Goal: Transaction & Acquisition: Purchase product/service

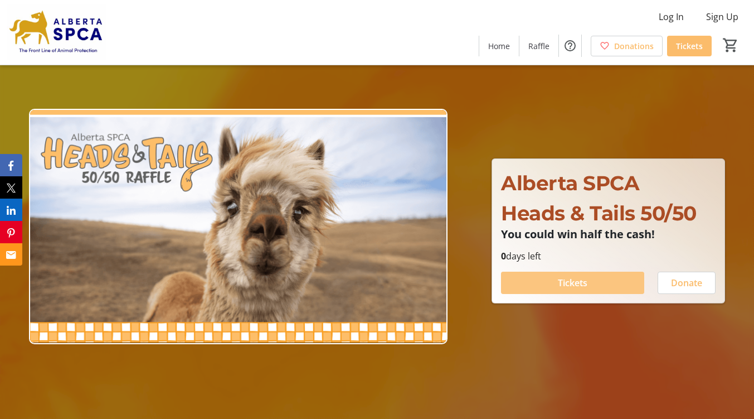
click at [585, 280] on span "Tickets" at bounding box center [573, 282] width 30 height 13
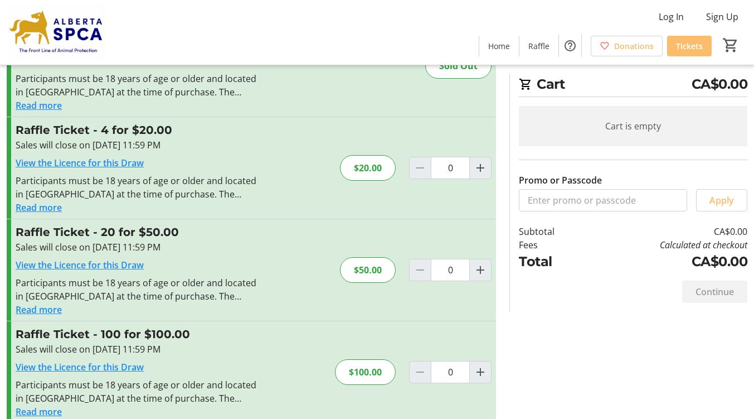
scroll to position [95, 0]
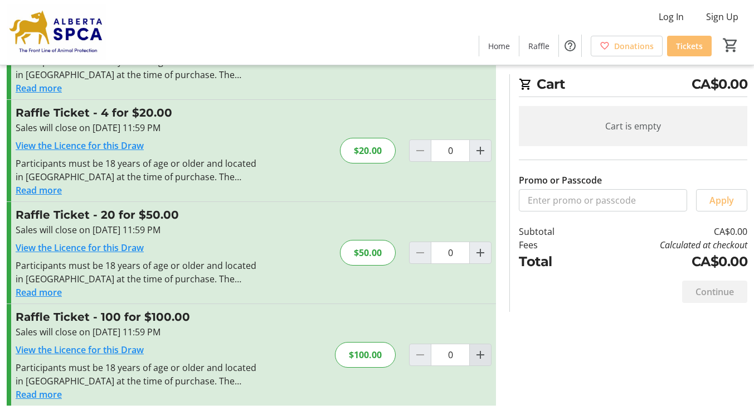
click at [481, 356] on mat-icon "Increment by one" at bounding box center [480, 354] width 13 height 13
type input "1"
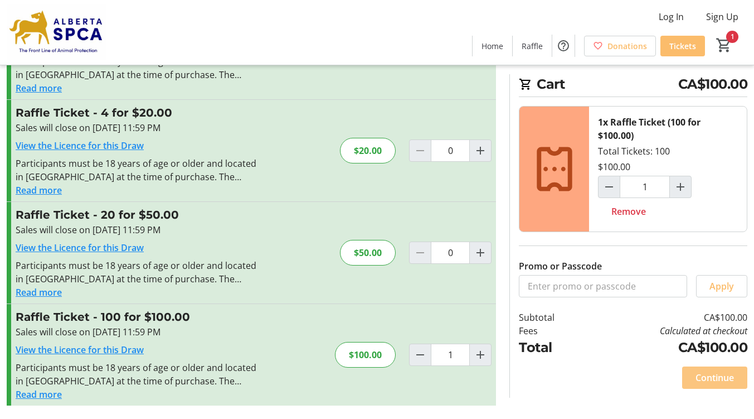
click at [724, 381] on span "Continue" at bounding box center [715, 377] width 38 height 13
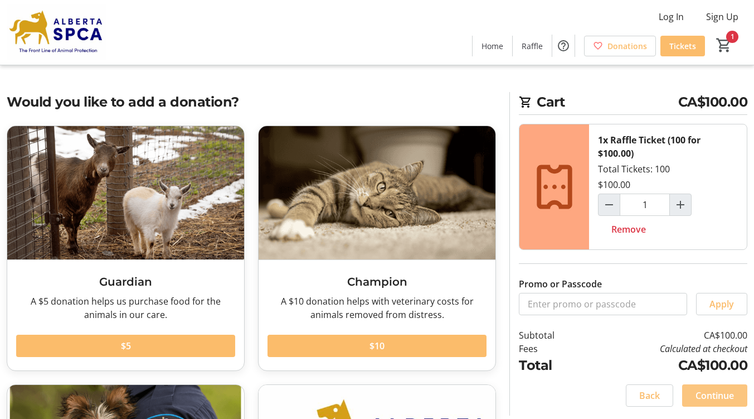
click at [701, 399] on span "Continue" at bounding box center [715, 395] width 38 height 13
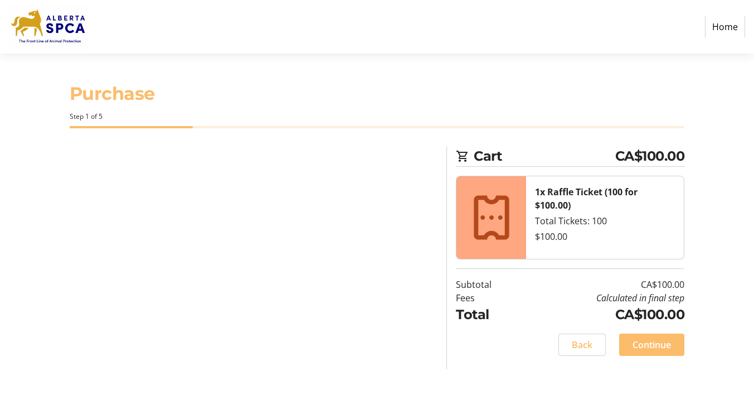
select select "CA"
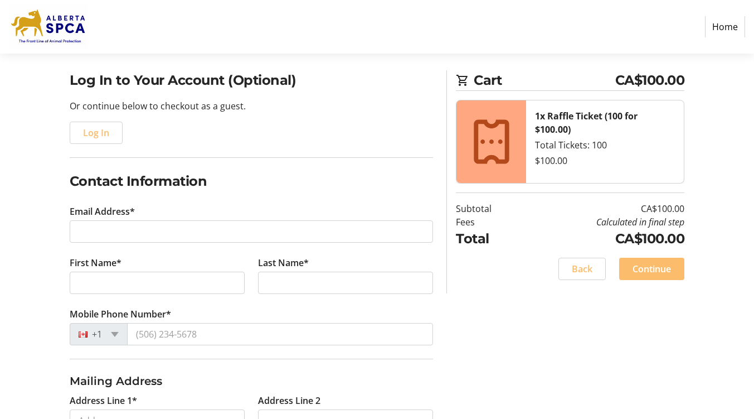
scroll to position [79, 0]
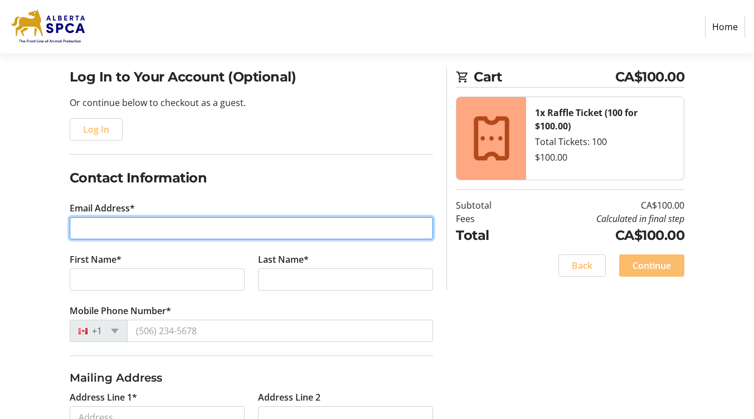
click at [151, 229] on input "Email Address*" at bounding box center [252, 228] width 364 height 22
type input "[PERSON_NAME][EMAIL_ADDRESS][DOMAIN_NAME]"
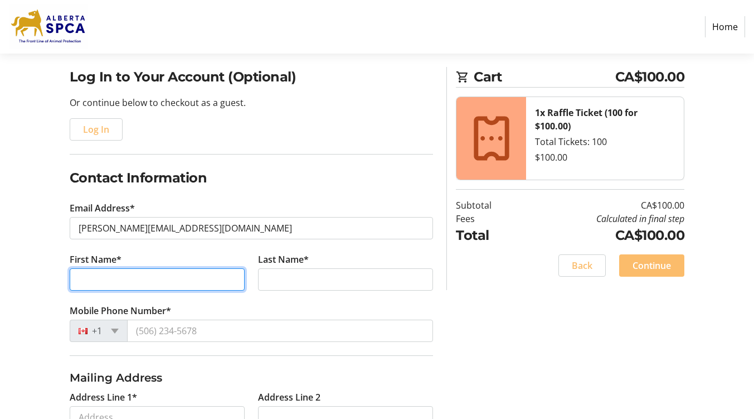
click at [81, 282] on input "First Name*" at bounding box center [157, 279] width 175 height 22
type input "[PERSON_NAME]"
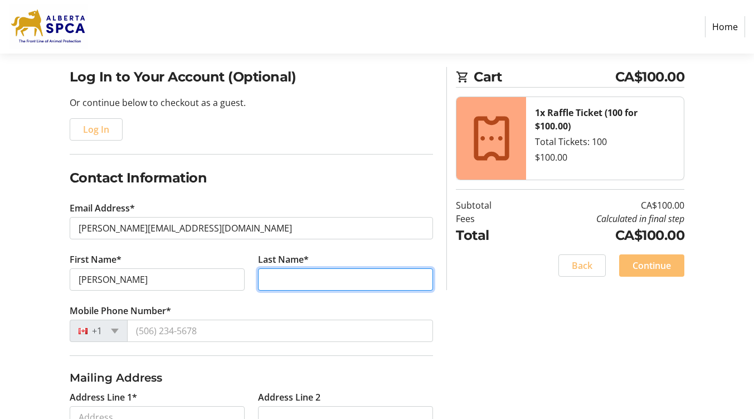
click at [284, 275] on input "Last Name*" at bounding box center [345, 279] width 175 height 22
type input "[PERSON_NAME]"
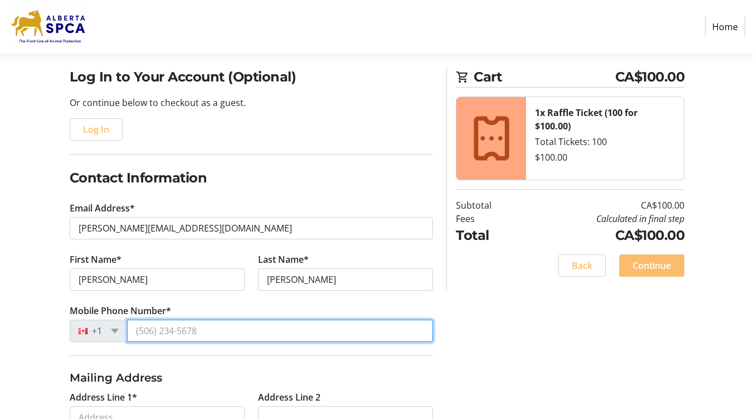
click at [176, 332] on input "Mobile Phone Number*" at bounding box center [280, 330] width 307 height 22
type input "[PHONE_NUMBER]"
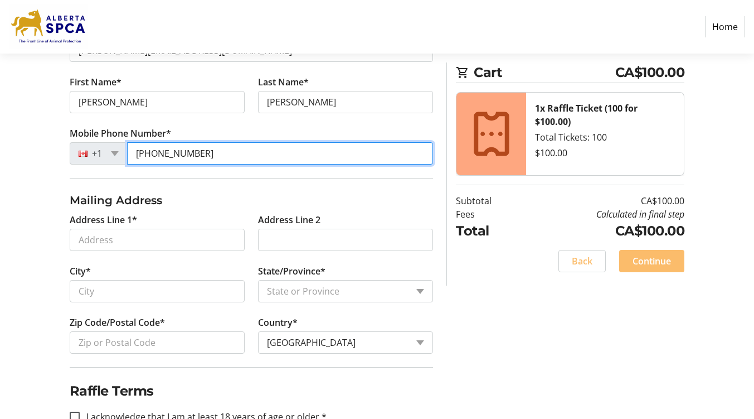
scroll to position [279, 0]
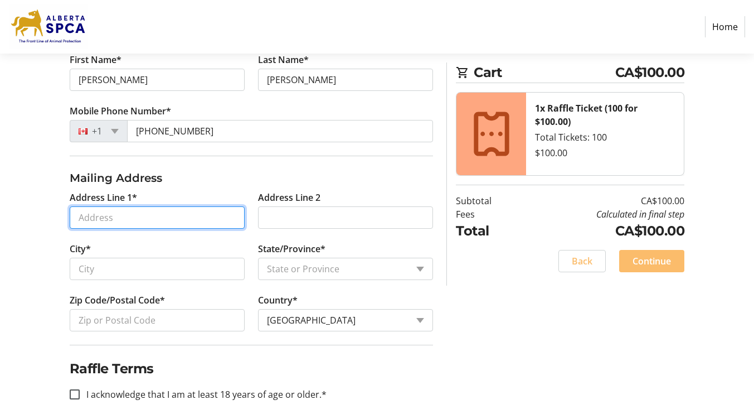
click at [211, 215] on input "Address Line 1*" at bounding box center [157, 217] width 175 height 22
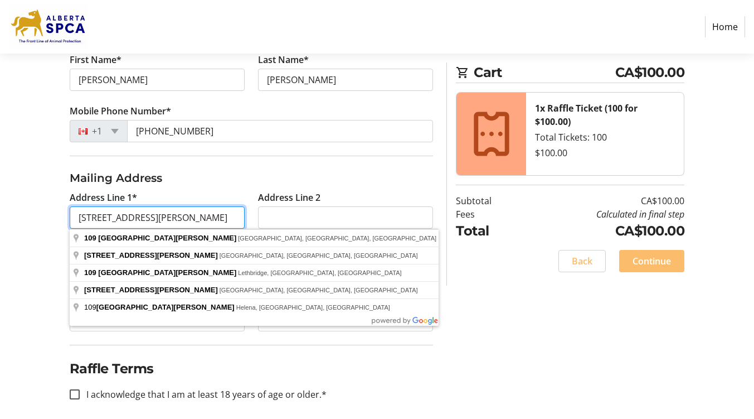
type input "[STREET_ADDRESS][PERSON_NAME]"
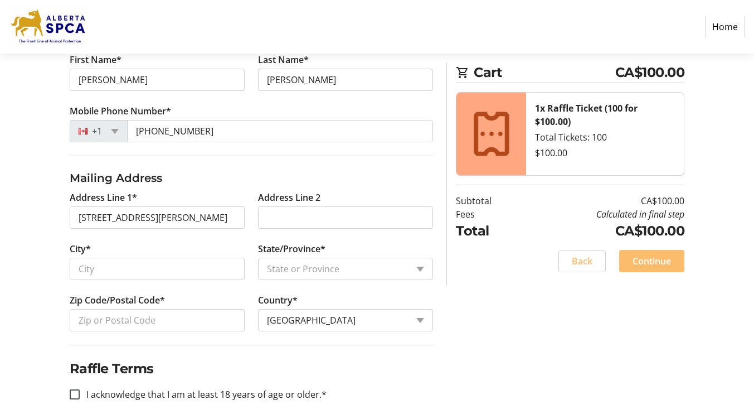
click at [351, 191] on tr-form-field "Address Line 2" at bounding box center [345, 216] width 188 height 51
click at [125, 268] on input "City*" at bounding box center [157, 269] width 175 height 22
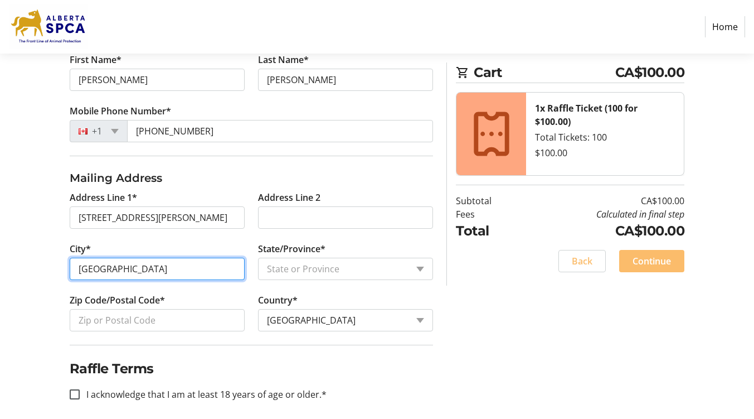
type input "[GEOGRAPHIC_DATA]"
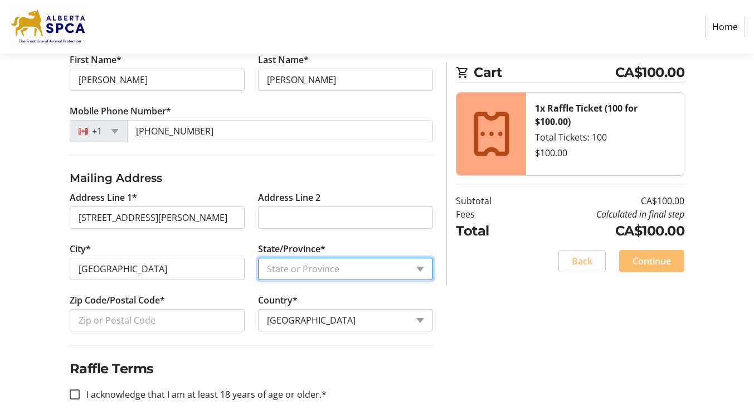
click at [420, 270] on select "State or Province State or Province [GEOGRAPHIC_DATA] [GEOGRAPHIC_DATA] [GEOGRA…" at bounding box center [345, 269] width 175 height 22
select select "AB"
click at [258, 258] on select "State or Province State or Province [GEOGRAPHIC_DATA] [GEOGRAPHIC_DATA] [GEOGRA…" at bounding box center [345, 269] width 175 height 22
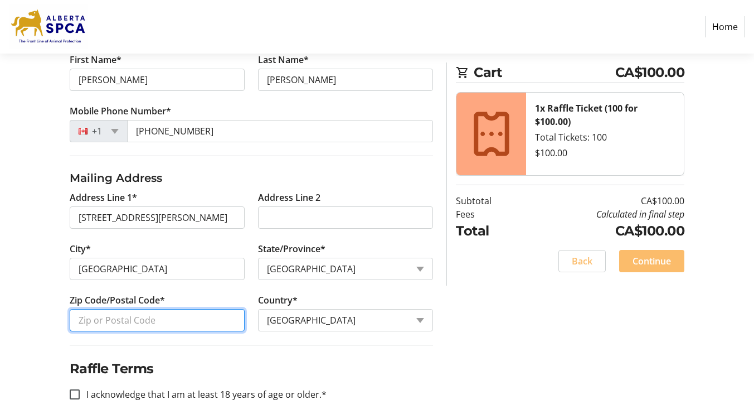
click at [183, 319] on input "Zip Code/Postal Code*" at bounding box center [157, 320] width 175 height 22
click at [183, 319] on input "T" at bounding box center [157, 320] width 175 height 22
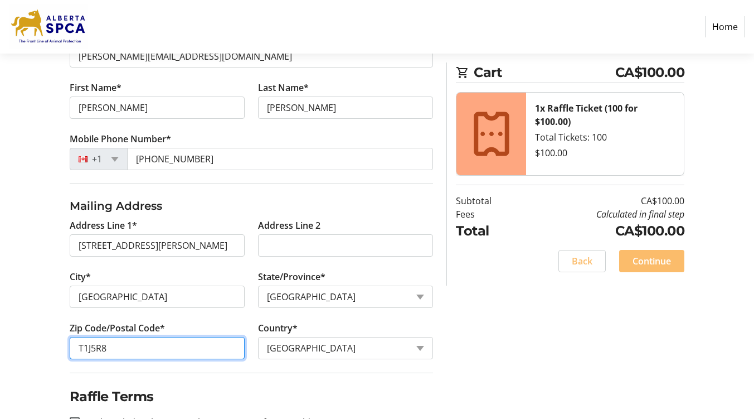
scroll to position [288, 0]
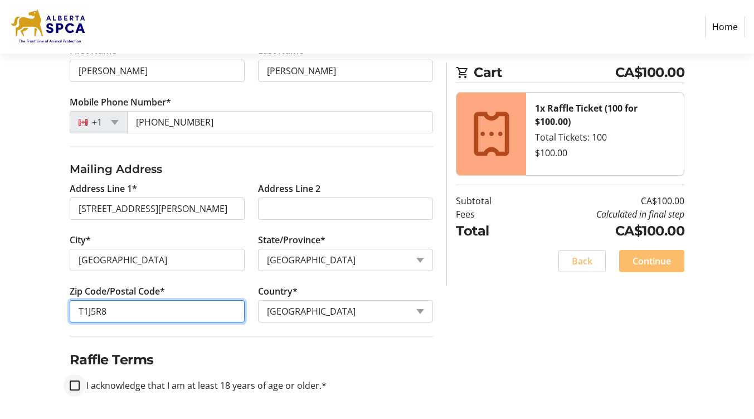
type input "T1J5R8"
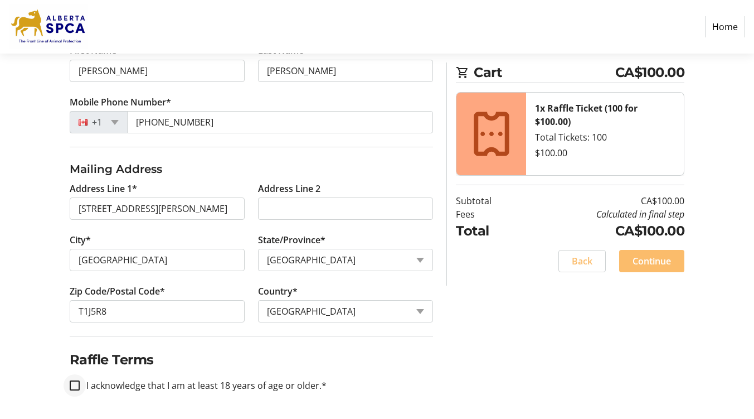
click at [81, 385] on div at bounding box center [74, 385] width 27 height 27
checkbox input "true"
click at [662, 266] on span "Continue" at bounding box center [652, 260] width 38 height 13
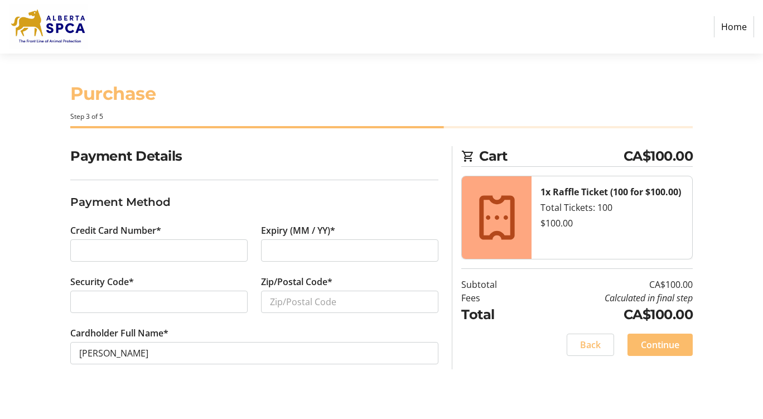
click at [77, 248] on div at bounding box center [158, 250] width 177 height 22
click at [269, 301] on input "Zip/Postal Code*" at bounding box center [349, 301] width 177 height 22
type input "T1J5R8"
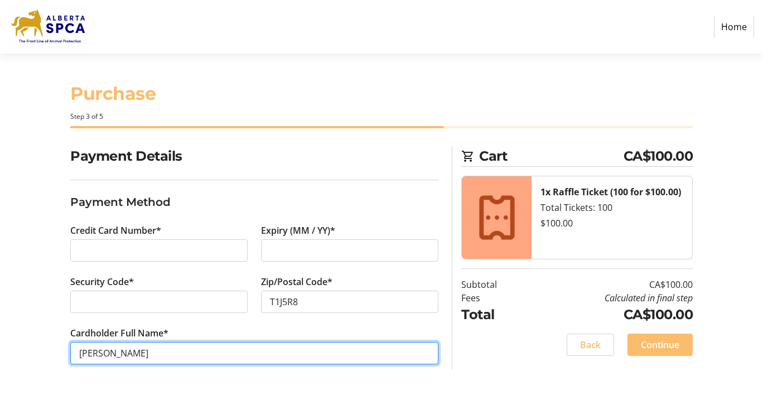
click at [78, 352] on input "[PERSON_NAME]" at bounding box center [254, 353] width 368 height 22
type input "[PERSON_NAME]"
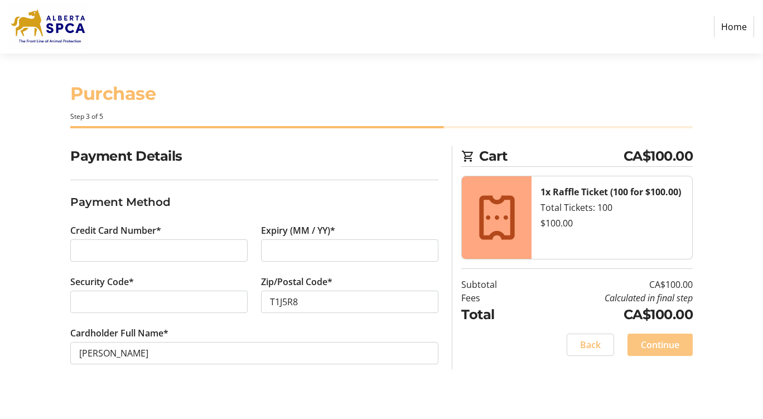
click at [661, 345] on span "Continue" at bounding box center [660, 344] width 38 height 13
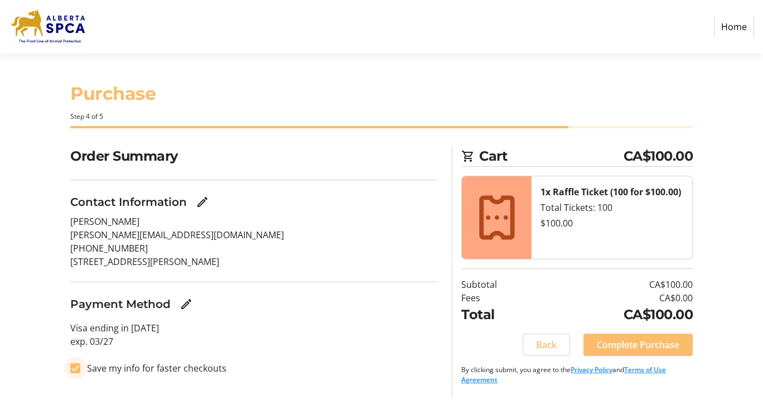
click at [75, 370] on input "Save my info for faster checkouts" at bounding box center [75, 368] width 10 height 10
click at [76, 369] on input "Save my info for faster checkouts" at bounding box center [75, 368] width 10 height 10
click at [74, 368] on input "Save my info for faster checkouts" at bounding box center [75, 368] width 10 height 10
checkbox input "false"
click at [46, 110] on div "Purchase Step 4 of 5" at bounding box center [381, 100] width 763 height 93
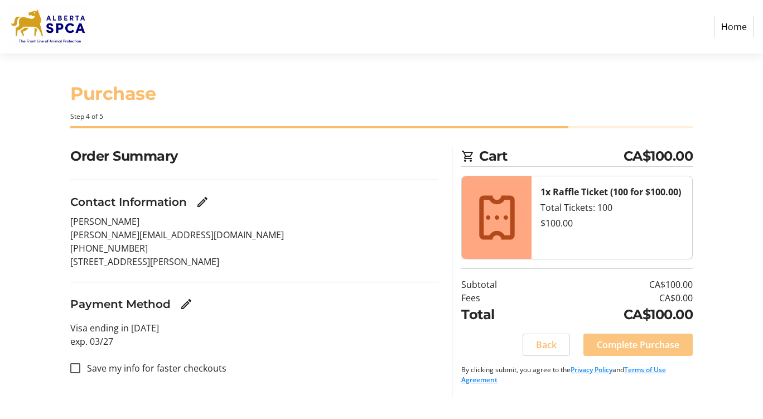
click at [629, 348] on span "Complete Purchase" at bounding box center [638, 344] width 83 height 13
